Goal: Transaction & Acquisition: Obtain resource

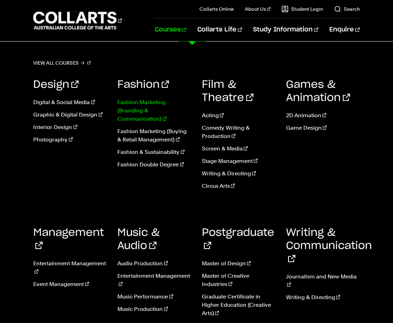
click at [146, 101] on link "Fashion Marketing (Branding & Communication)" at bounding box center [154, 110] width 74 height 25
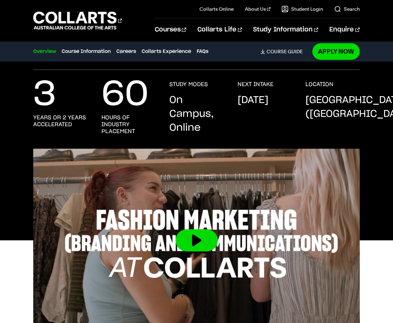
scroll to position [218, 0]
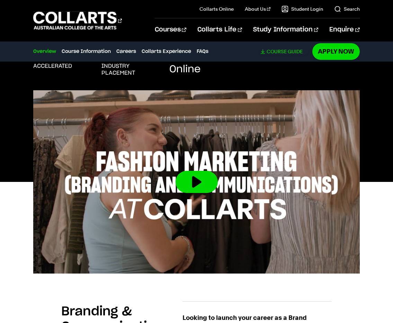
click at [284, 52] on link "Download Course Guide" at bounding box center [284, 51] width 48 height 6
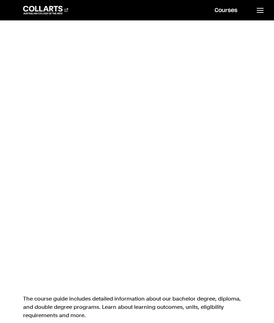
scroll to position [318, 0]
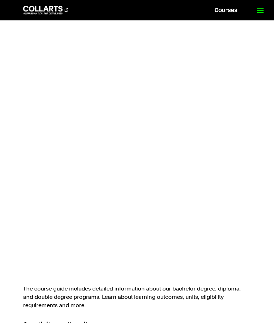
click at [273, 19] on link at bounding box center [260, 10] width 28 height 20
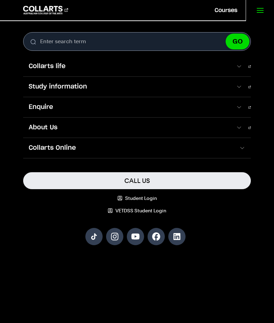
click at [265, 9] on link at bounding box center [260, 10] width 28 height 20
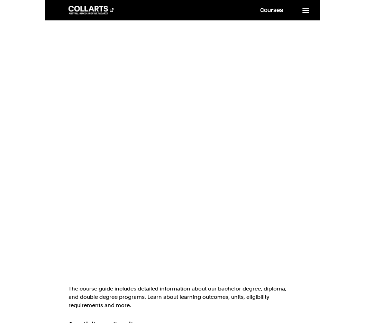
scroll to position [324, 0]
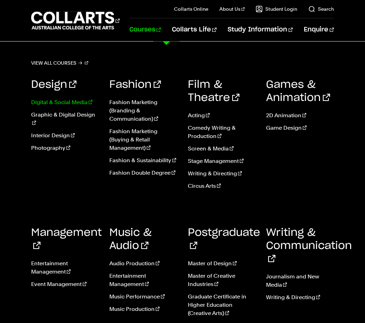
click at [82, 103] on link "Digital & Social Media" at bounding box center [65, 102] width 68 height 8
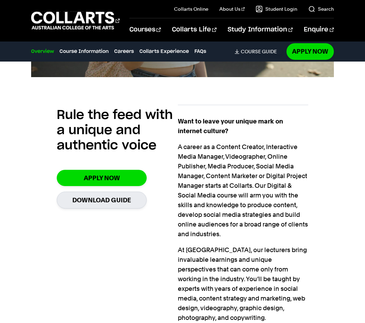
scroll to position [394, 0]
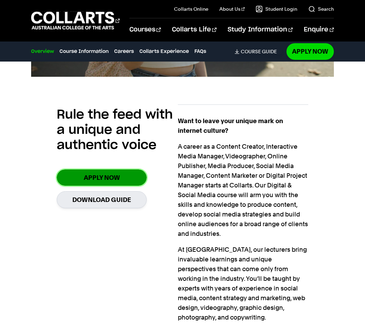
click at [112, 179] on link "Apply Now" at bounding box center [102, 178] width 90 height 16
